Goal: Transaction & Acquisition: Subscribe to service/newsletter

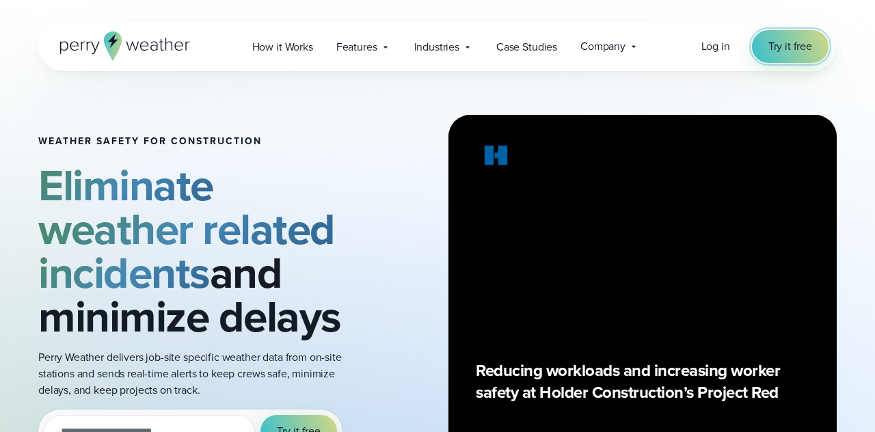
click at [788, 49] on span "Try it free" at bounding box center [791, 46] width 44 height 16
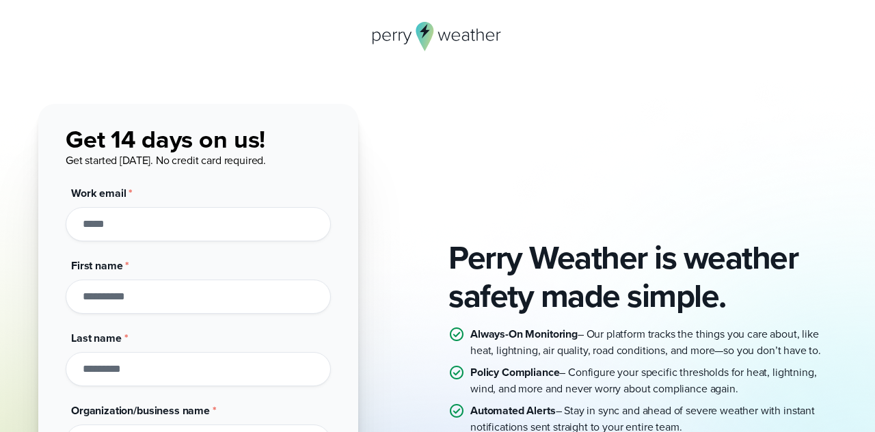
click at [237, 193] on div "Work email *" at bounding box center [198, 213] width 265 height 56
click at [220, 223] on input "Work email *" at bounding box center [198, 224] width 265 height 34
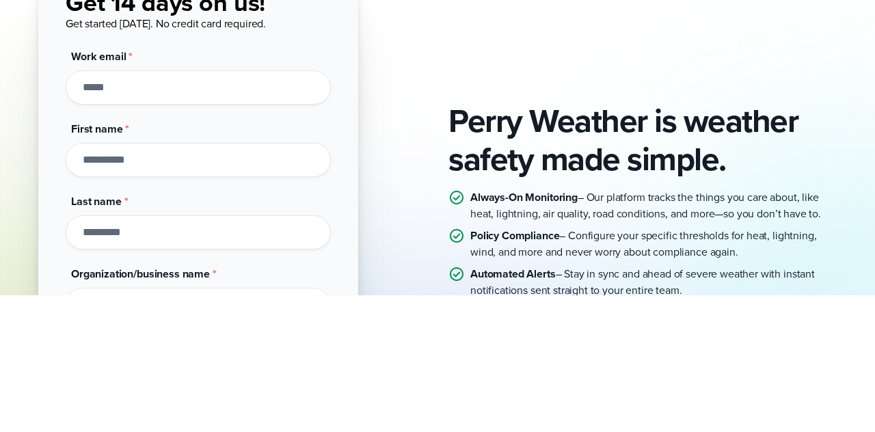
click at [841, 246] on div "Perry Weather is weather safety made simple. Always-On Monitoring – Our platfor…" at bounding box center [437, 356] width 875 height 504
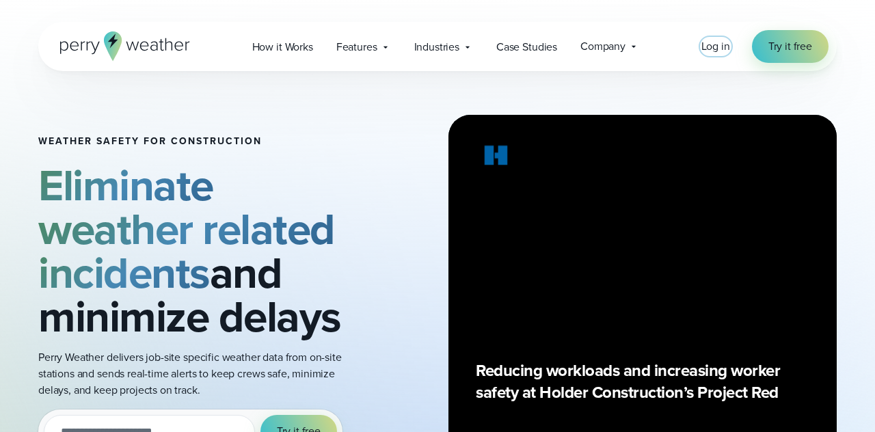
click at [703, 49] on span "Log in" at bounding box center [716, 46] width 29 height 16
